Goal: Information Seeking & Learning: Learn about a topic

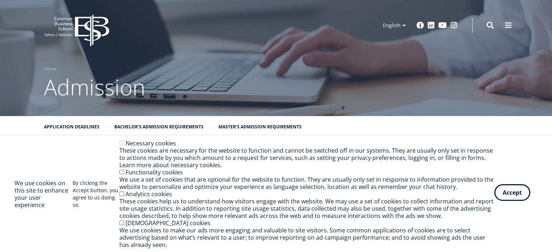
click at [517, 190] on button "Accept" at bounding box center [513, 192] width 36 height 17
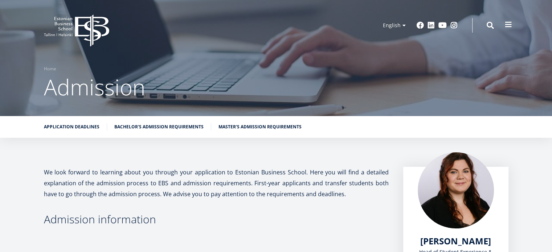
click at [508, 24] on span at bounding box center [508, 24] width 7 height 7
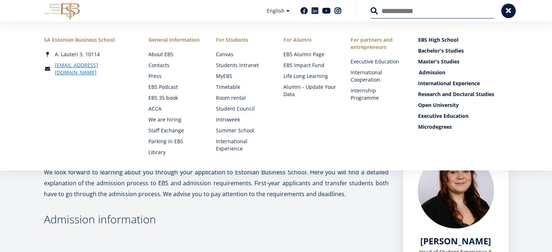
click at [432, 71] on link "Admission" at bounding box center [464, 72] width 90 height 7
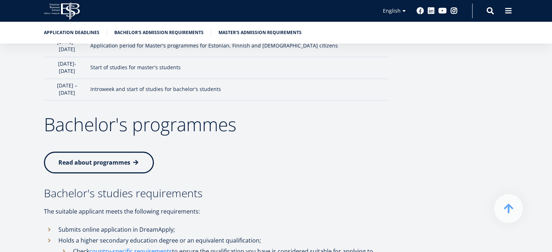
scroll to position [782, 0]
click at [153, 245] on link "country-specific requirements" at bounding box center [130, 250] width 83 height 11
